Goal: Task Accomplishment & Management: Manage account settings

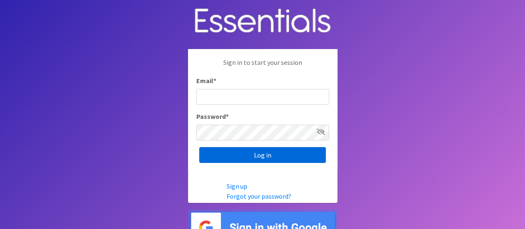
type input "melissa@cnydiaperbank.org"
click at [256, 152] on input "Log in" at bounding box center [262, 155] width 127 height 16
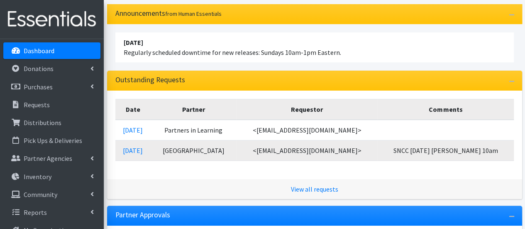
scroll to position [94, 0]
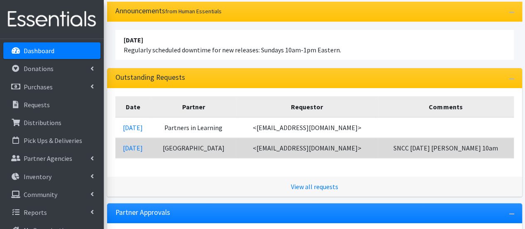
click at [130, 142] on td "10/01/2025" at bounding box center [133, 148] width 36 height 20
click at [132, 144] on link "10/01/2025" at bounding box center [133, 148] width 20 height 8
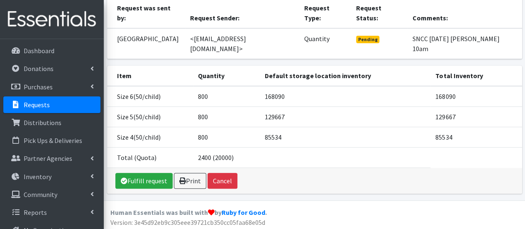
scroll to position [78, 0]
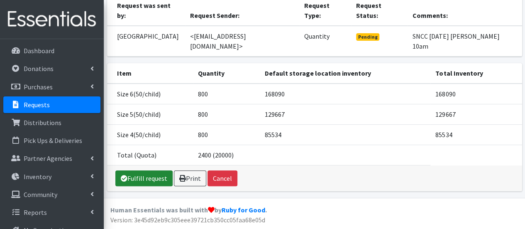
click at [143, 185] on div "Fulfill request Print Cancel" at bounding box center [314, 178] width 415 height 26
click at [145, 176] on link "Fulfill request" at bounding box center [143, 178] width 57 height 16
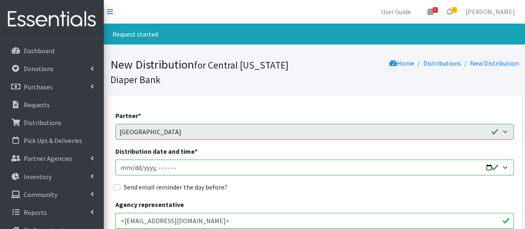
click at [134, 165] on input "Distribution date and time *" at bounding box center [314, 167] width 399 height 16
type input "2025-10-02T10:00"
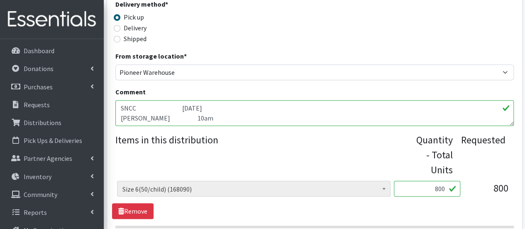
scroll to position [252, 0]
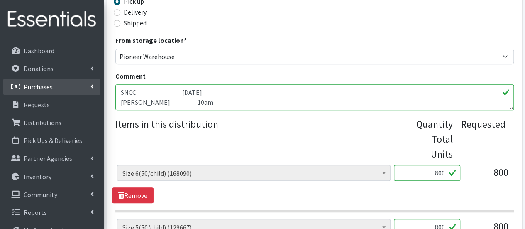
drag, startPoint x: 231, startPoint y: 101, endPoint x: 90, endPoint y: 81, distance: 143.0
click at [90, 81] on div "User Guide 1 1 Pick-ups remaining this week View Calendar 1 1 Requests 0 Partne…" at bounding box center [262, 87] width 525 height 679
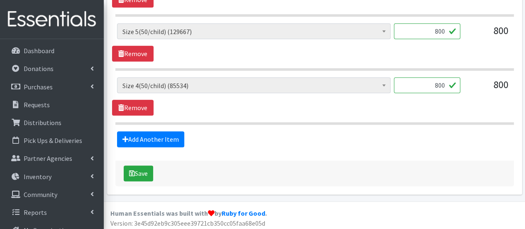
scroll to position [448, 0]
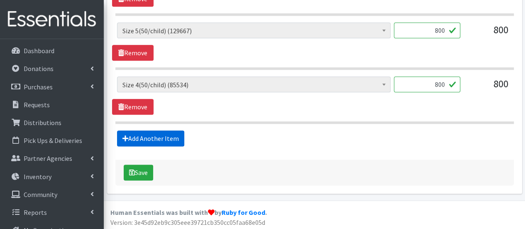
click at [160, 138] on link "Add Another Item" at bounding box center [150, 138] width 67 height 16
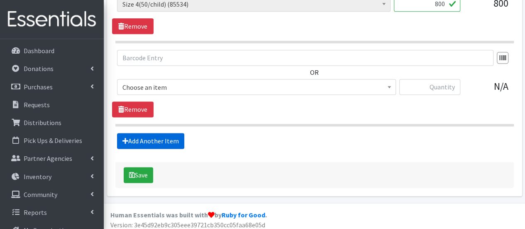
scroll to position [531, 0]
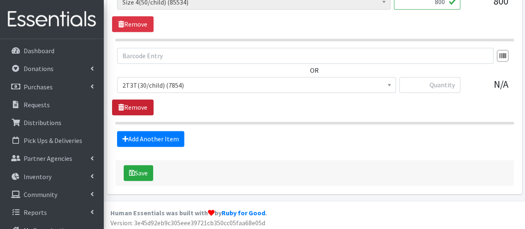
click at [149, 106] on link "Remove" at bounding box center [133, 107] width 42 height 16
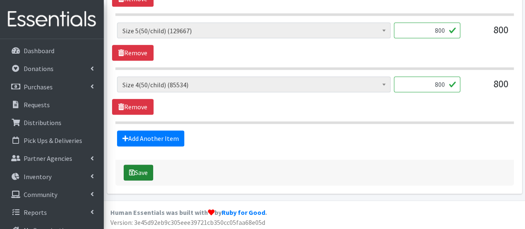
click at [145, 170] on button "Save" at bounding box center [138, 172] width 29 height 16
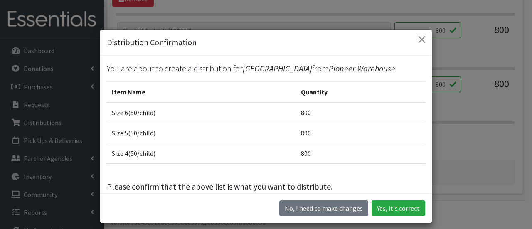
click at [145, 164] on td "Size 4(50/child)" at bounding box center [201, 153] width 189 height 20
click at [380, 208] on button "Yes, it's correct" at bounding box center [398, 208] width 54 height 16
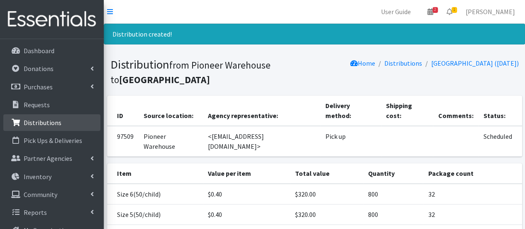
click at [76, 122] on link "Distributions" at bounding box center [51, 122] width 97 height 17
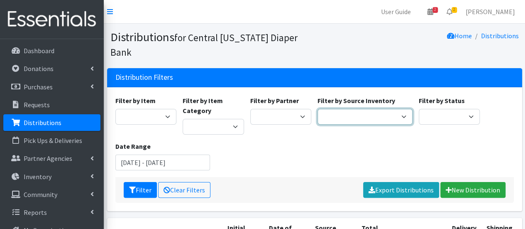
click at [340, 109] on select "Pioneer Warehouse TANF" at bounding box center [365, 117] width 95 height 16
select select "470"
click at [318, 109] on select "Pioneer Warehouse TANF" at bounding box center [365, 117] width 95 height 16
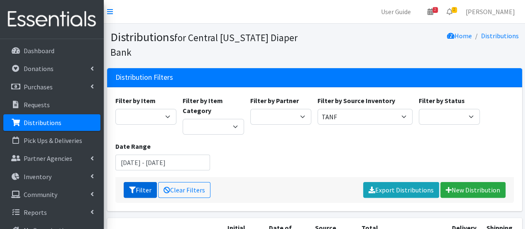
click at [137, 182] on button "Filter" at bounding box center [140, 190] width 33 height 16
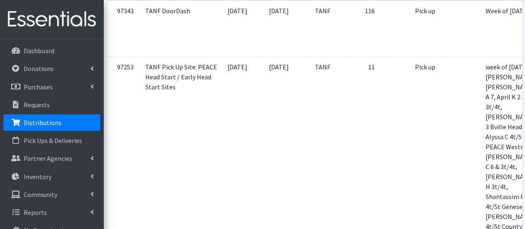
scroll to position [249, 0]
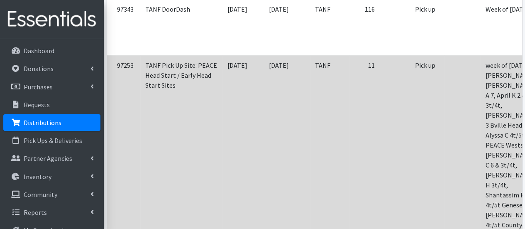
click at [380, 106] on td at bounding box center [395, 150] width 30 height 190
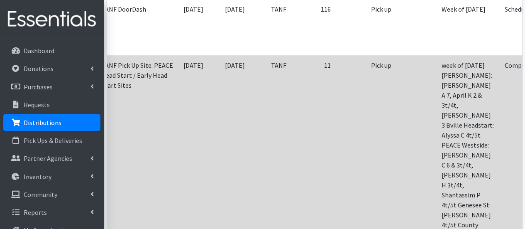
scroll to position [0, 61]
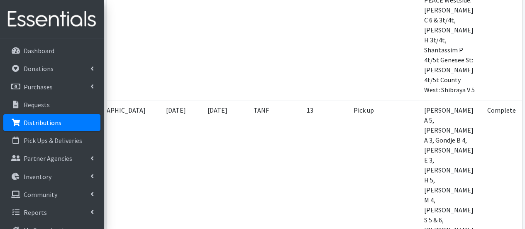
scroll to position [382, 0]
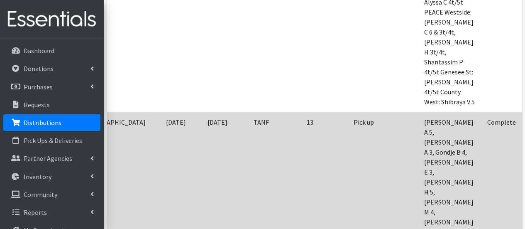
click at [349, 142] on td "Pick up" at bounding box center [366, 207] width 34 height 190
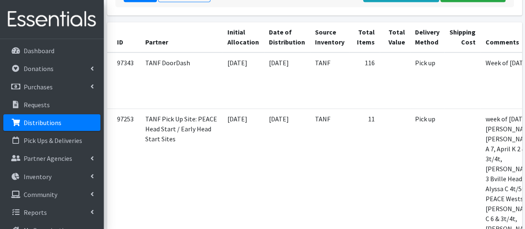
scroll to position [199, 0]
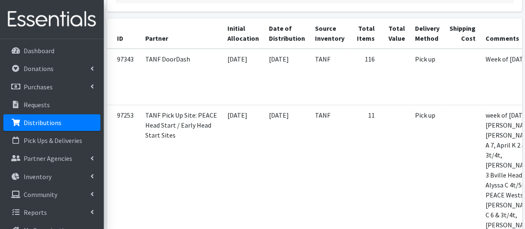
click at [350, 142] on td "11" at bounding box center [365, 200] width 30 height 190
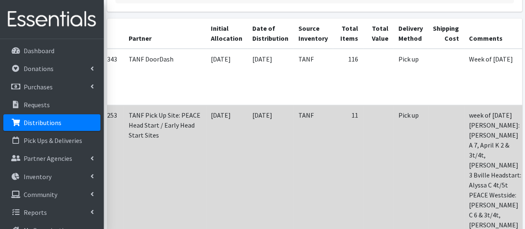
scroll to position [0, 61]
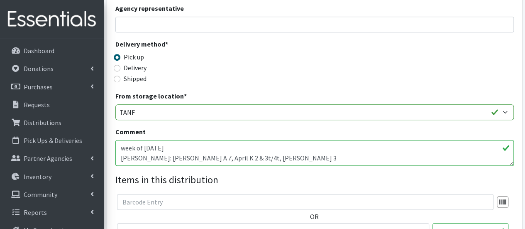
scroll to position [233, 0]
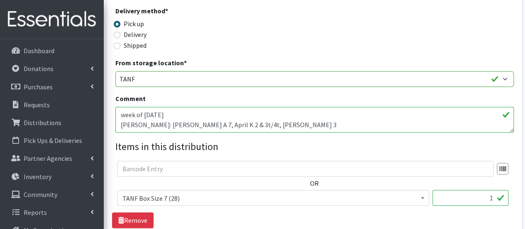
click at [302, 119] on textarea "week of [DATE] [PERSON_NAME]: [PERSON_NAME] A 7, April K 2 & 3t/4t, [PERSON_NAM…" at bounding box center [314, 120] width 399 height 26
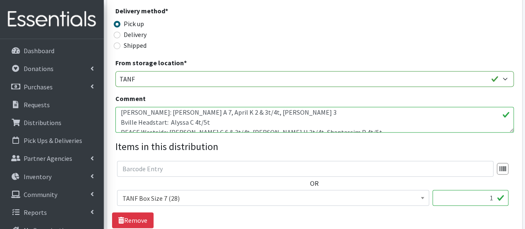
scroll to position [2, 0]
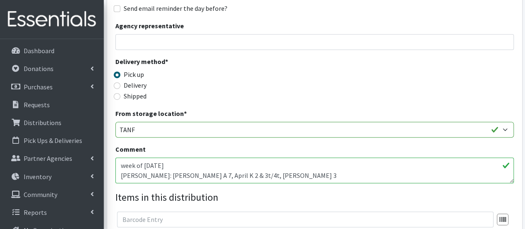
scroll to position [183, 0]
click at [319, 174] on textarea "week of [DATE] [PERSON_NAME]: [PERSON_NAME] A 7, April K 2 & 3t/4t, [PERSON_NAM…" at bounding box center [314, 170] width 399 height 26
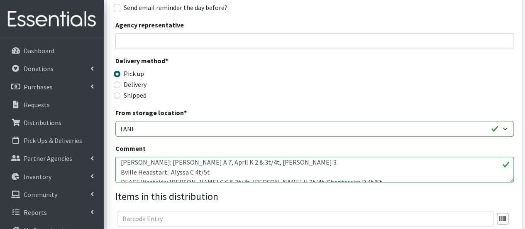
scroll to position [2, 0]
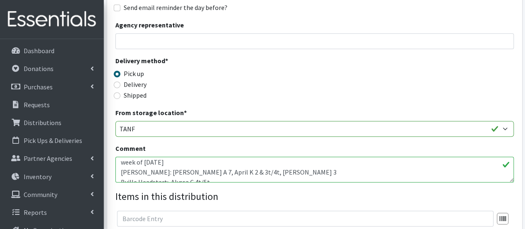
click at [305, 174] on textarea "week of [DATE] [PERSON_NAME]: [PERSON_NAME] A 7, April K 2 & 3t/4t, [PERSON_NAM…" at bounding box center [314, 170] width 399 height 26
